Goal: Task Accomplishment & Management: Manage account settings

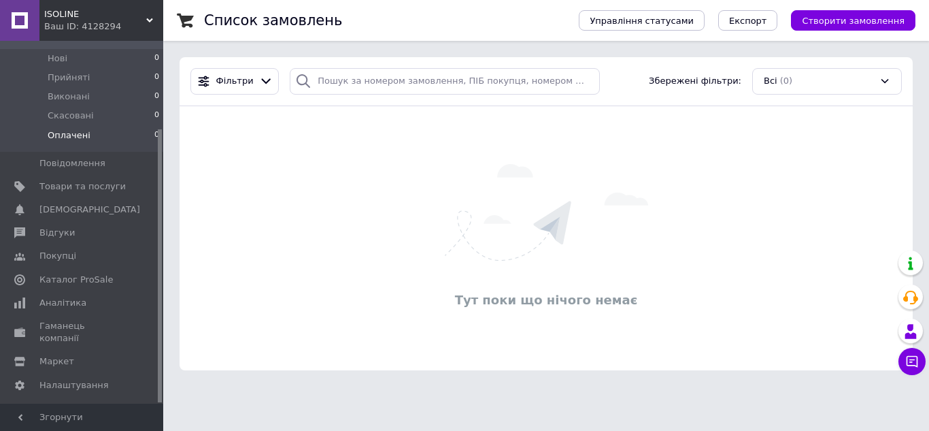
scroll to position [116, 0]
click at [144, 20] on span "ISOLINE" at bounding box center [95, 14] width 102 height 12
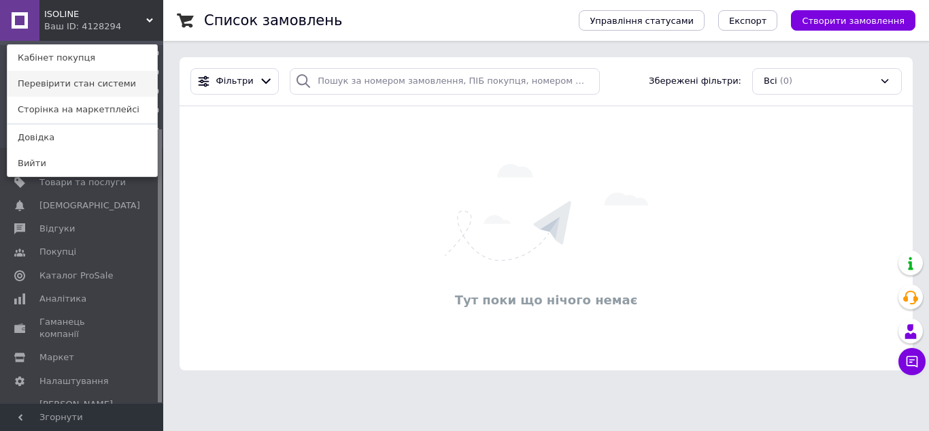
click at [112, 80] on link "Перевірити стан системи" at bounding box center [82, 84] width 150 height 26
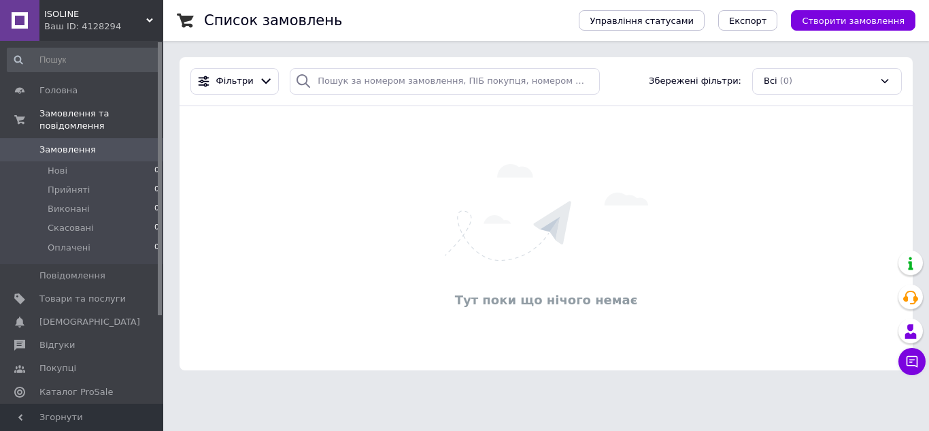
click at [129, 20] on div "Ваш ID: 4128294" at bounding box center [103, 26] width 119 height 12
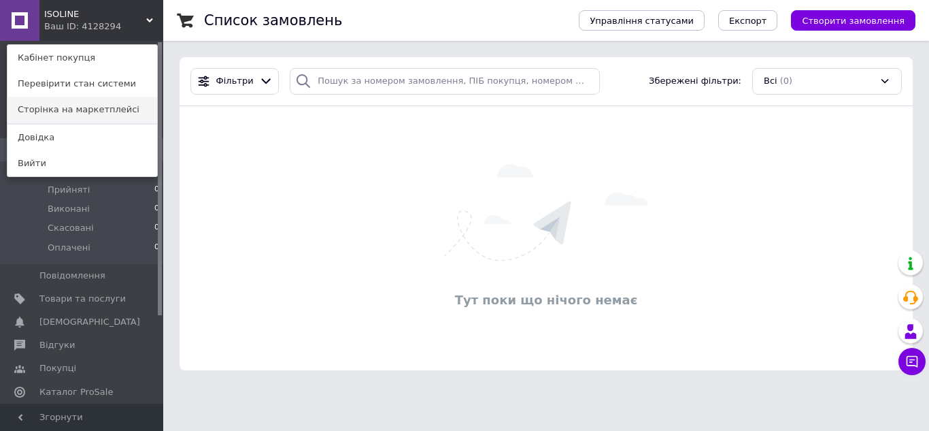
click at [79, 114] on link "Сторінка на маркетплейсі" at bounding box center [82, 110] width 150 height 26
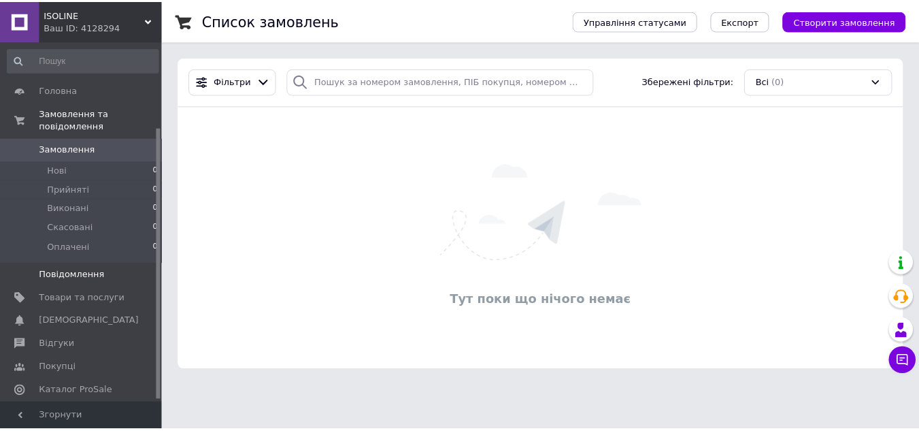
scroll to position [116, 0]
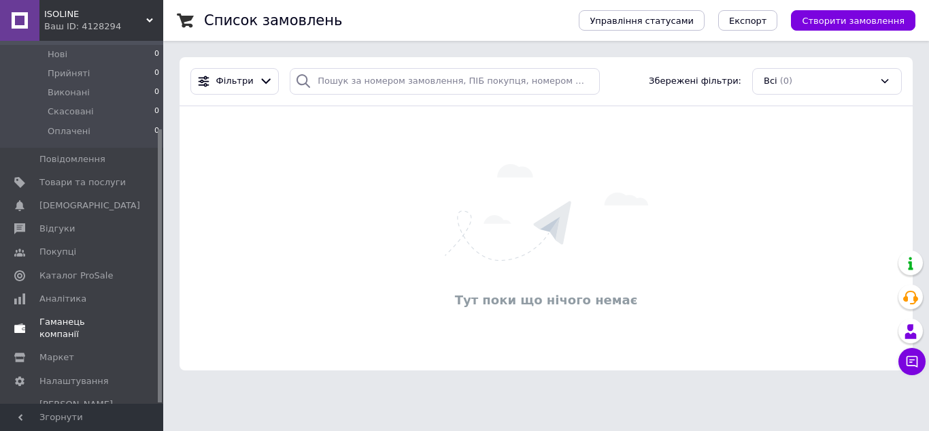
click at [64, 316] on span "Гаманець компанії" at bounding box center [82, 328] width 86 height 24
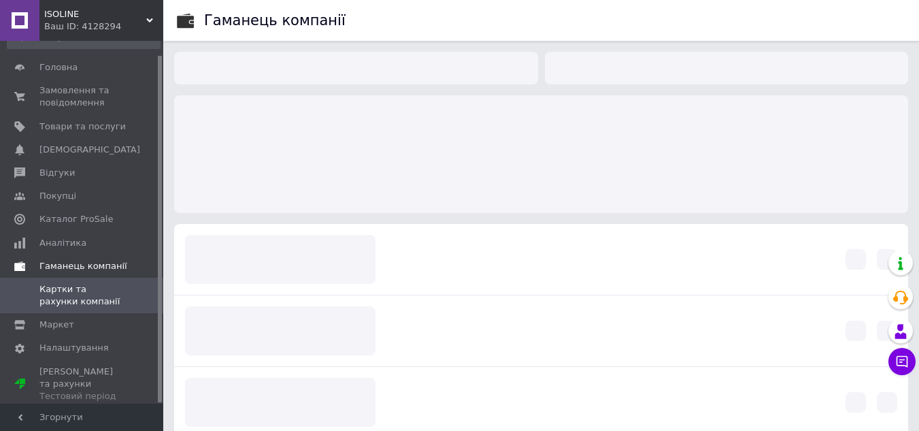
scroll to position [15, 0]
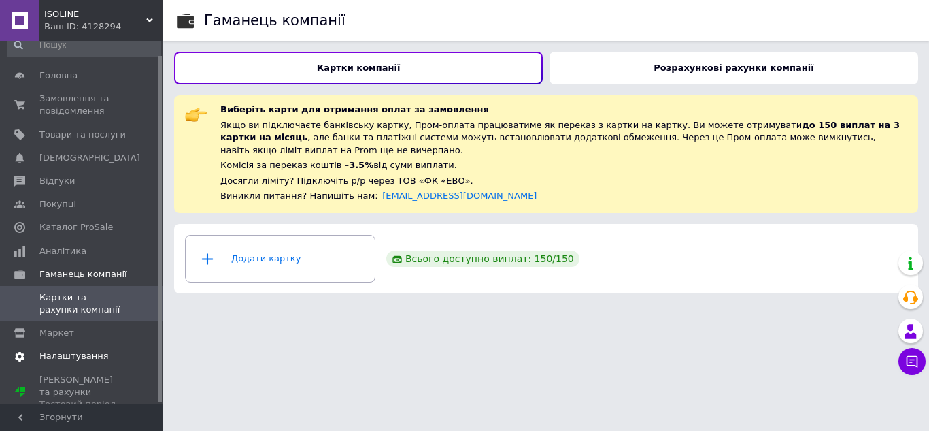
click at [53, 348] on link "Налаштування" at bounding box center [83, 355] width 167 height 23
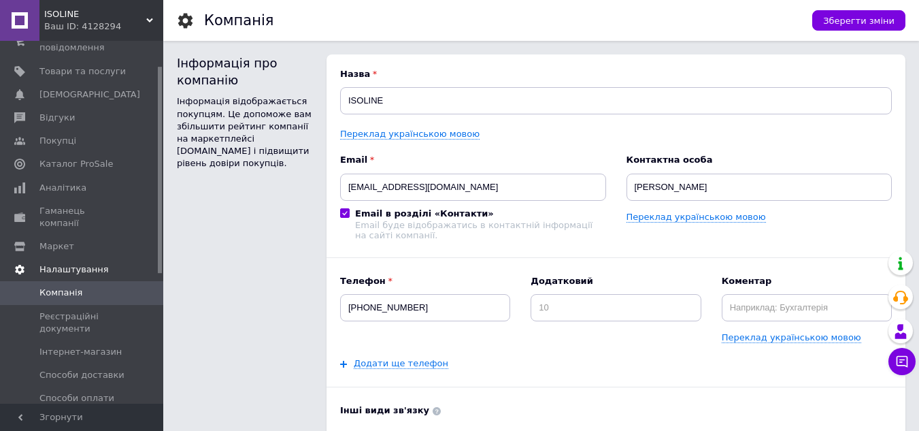
scroll to position [272, 0]
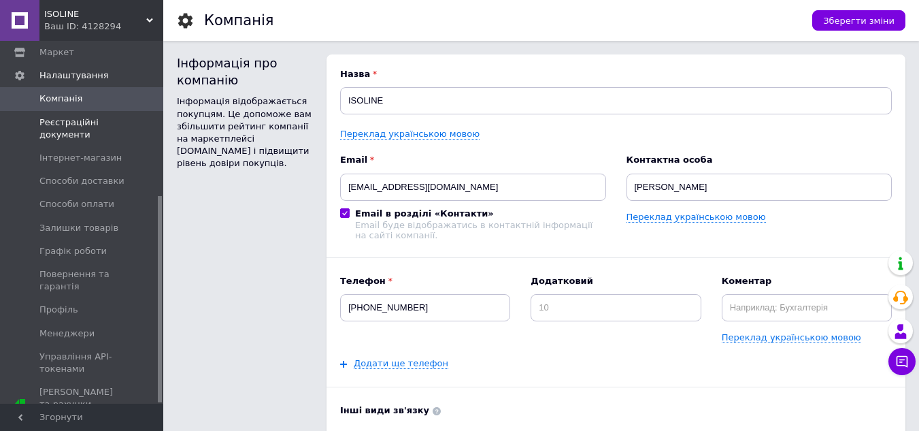
click at [69, 116] on span "Реєстраційні документи" at bounding box center [82, 128] width 86 height 24
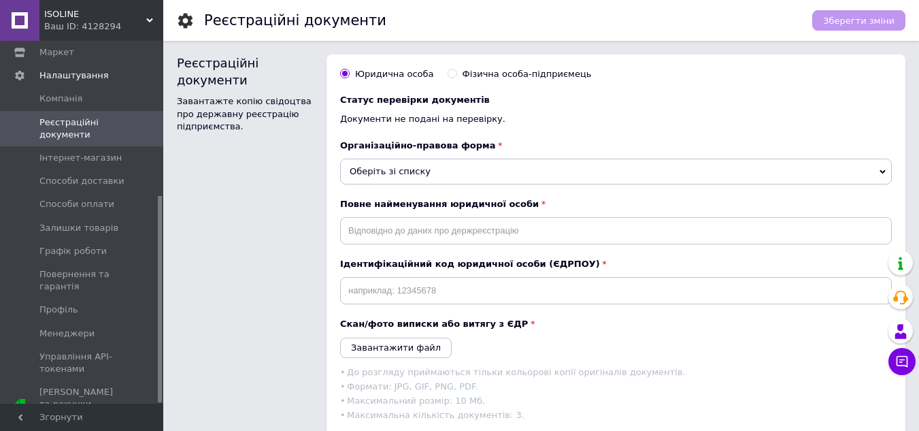
click at [412, 169] on span "Оберіть зі списку" at bounding box center [390, 171] width 81 height 10
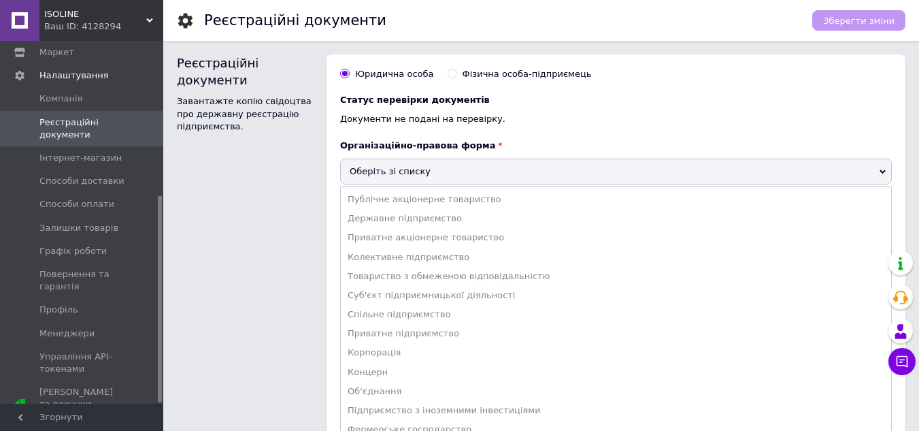
click at [412, 169] on span "Оберіть зі списку" at bounding box center [390, 171] width 81 height 10
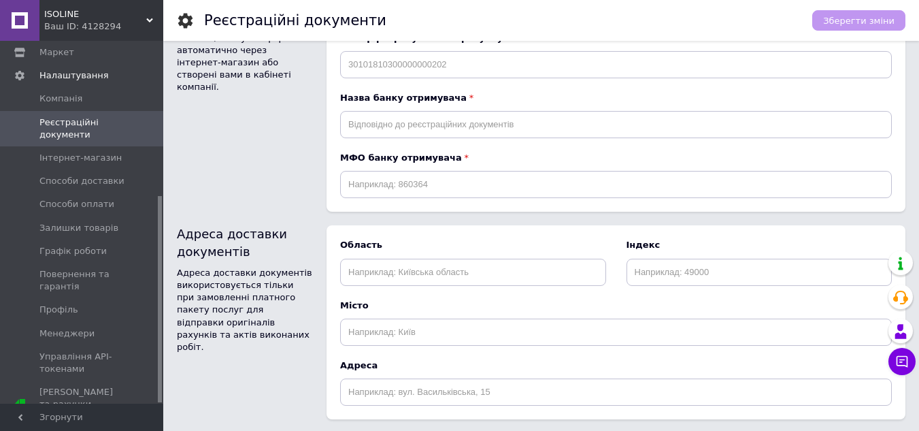
scroll to position [748, 0]
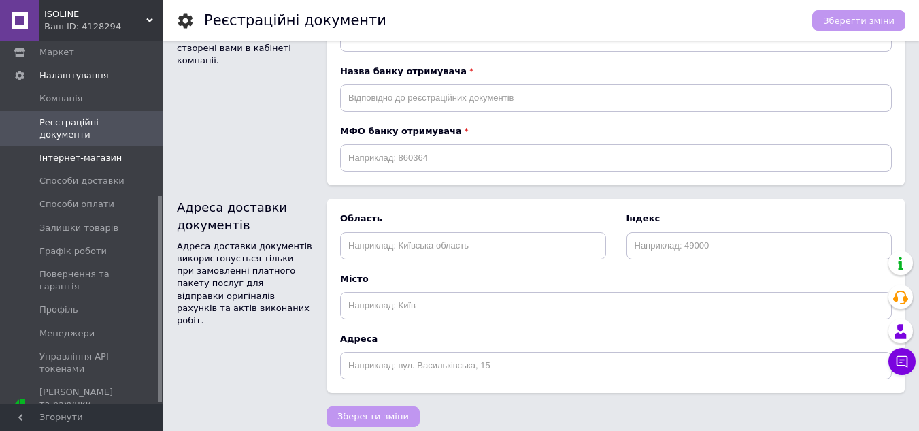
click at [69, 155] on link "Інтернет-магазин" at bounding box center [83, 157] width 167 height 23
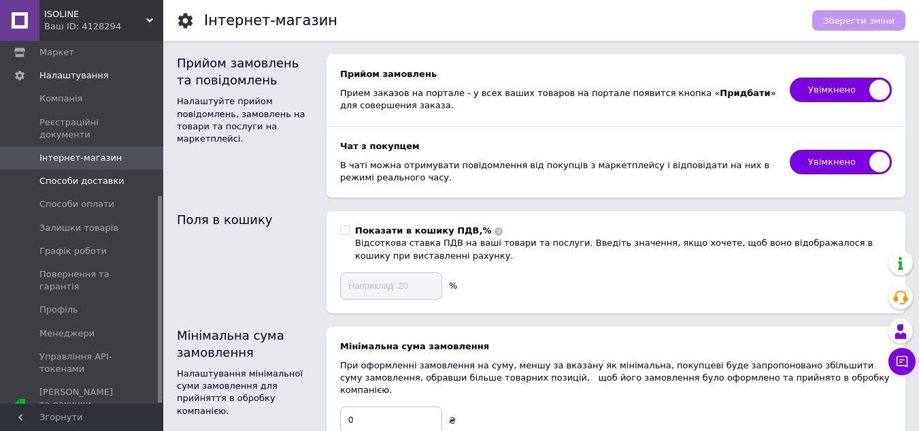
click at [69, 175] on span "Способи доставки" at bounding box center [81, 181] width 85 height 12
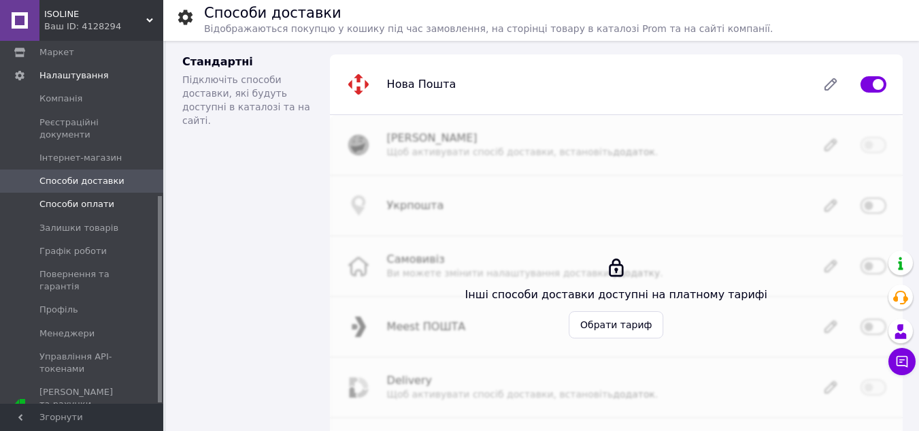
click at [69, 198] on span "Способи оплати" at bounding box center [76, 204] width 75 height 12
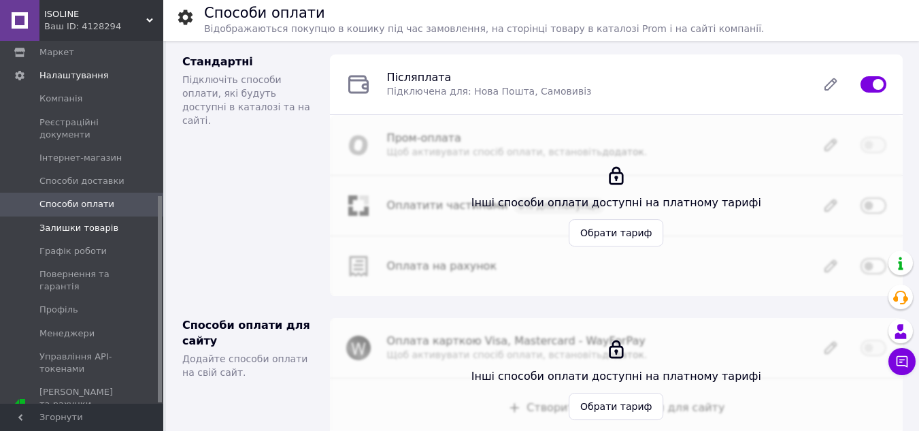
click at [71, 222] on span "Залишки товарів" at bounding box center [78, 228] width 79 height 12
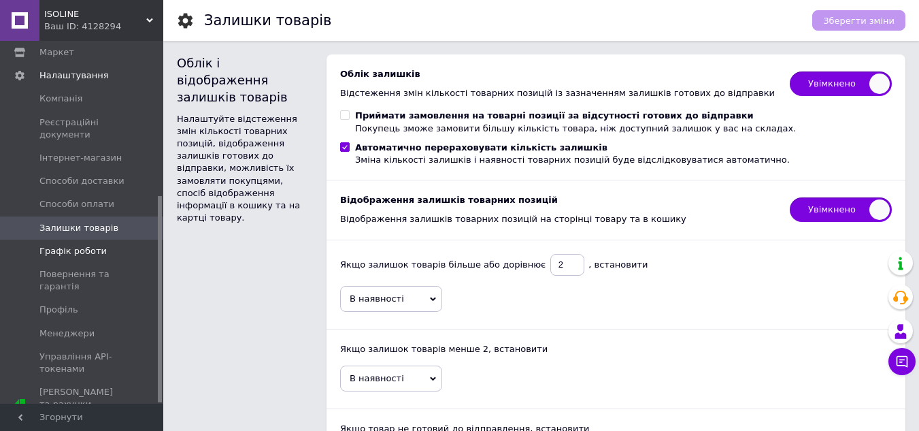
click at [85, 245] on span "Графік роботи" at bounding box center [72, 251] width 67 height 12
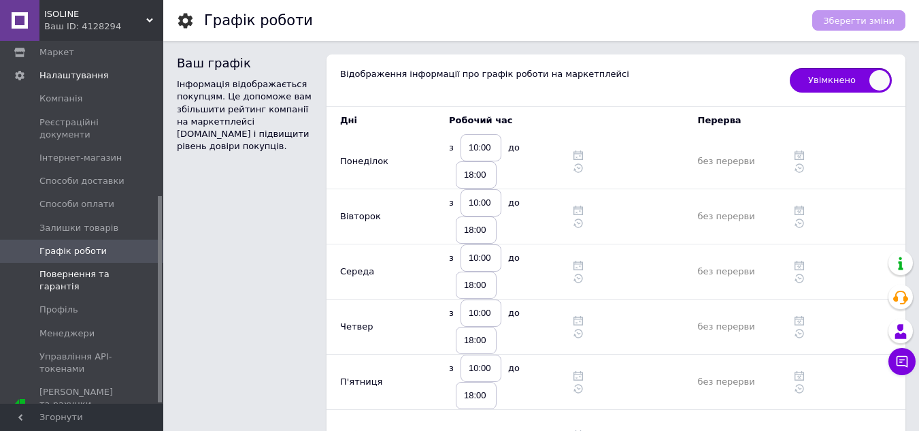
click at [86, 269] on span "Повернення та гарантія" at bounding box center [82, 280] width 86 height 24
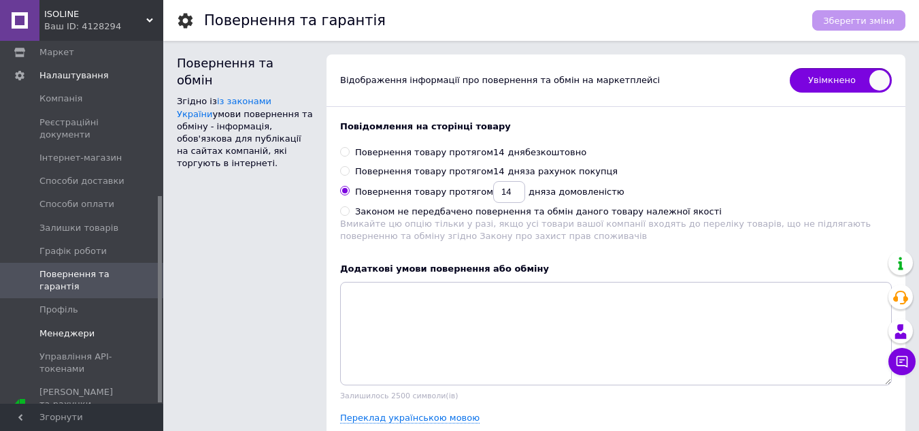
click at [70, 327] on span "Менеджери" at bounding box center [66, 333] width 55 height 12
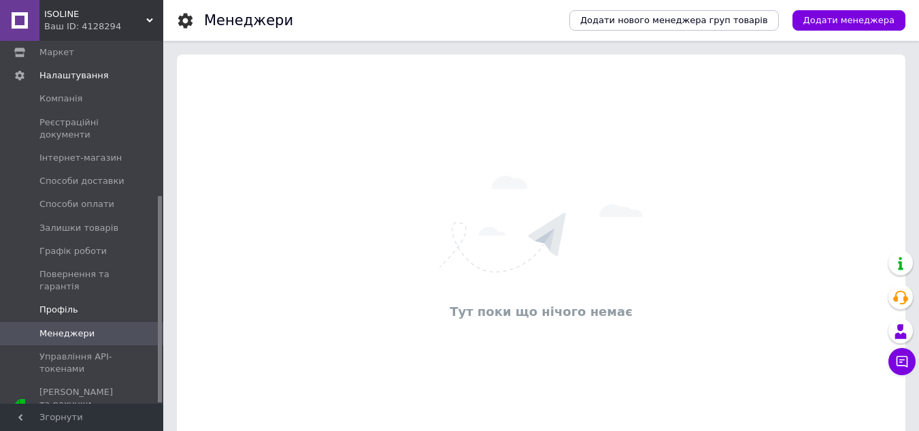
click at [78, 303] on span "Профіль" at bounding box center [82, 309] width 86 height 12
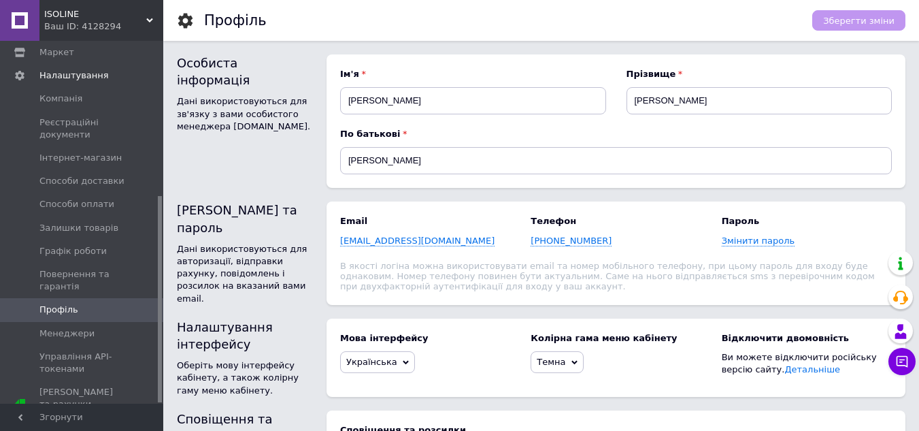
click at [184, 20] on icon at bounding box center [185, 20] width 17 height 17
